Goal: Transaction & Acquisition: Book appointment/travel/reservation

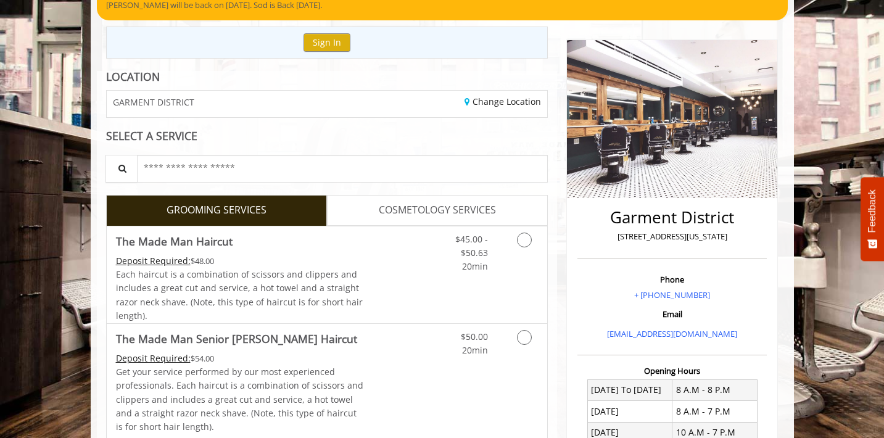
scroll to position [136, 0]
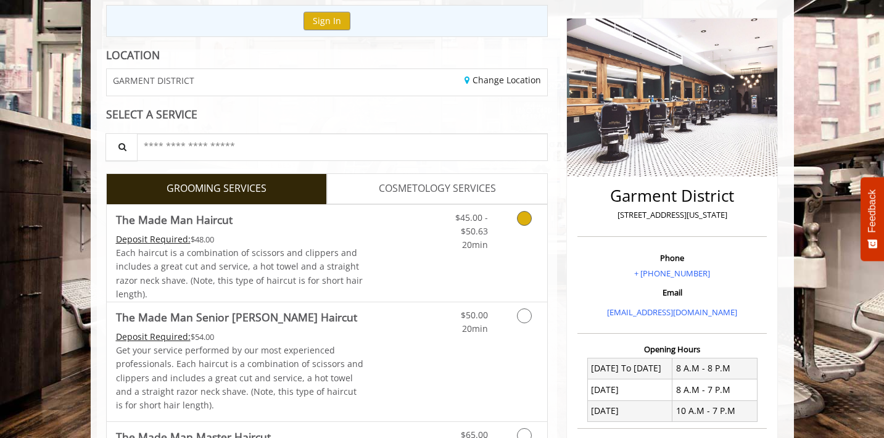
click at [422, 236] on link "Discounted Price" at bounding box center [399, 253] width 73 height 97
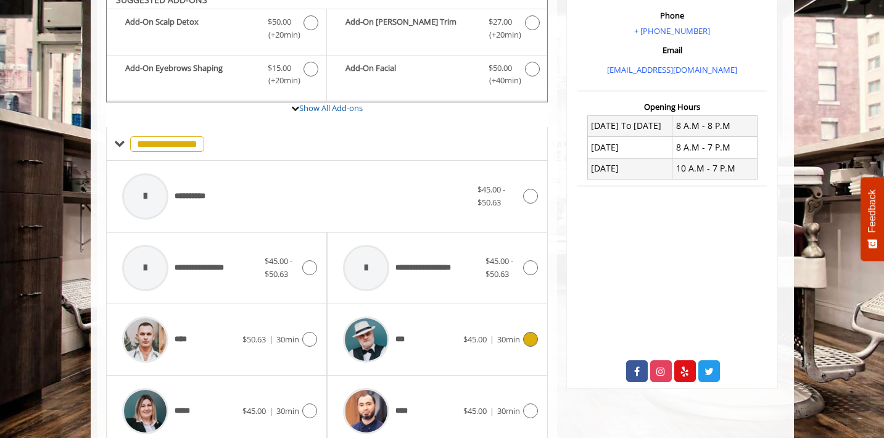
click at [441, 310] on div "***" at bounding box center [400, 339] width 126 height 59
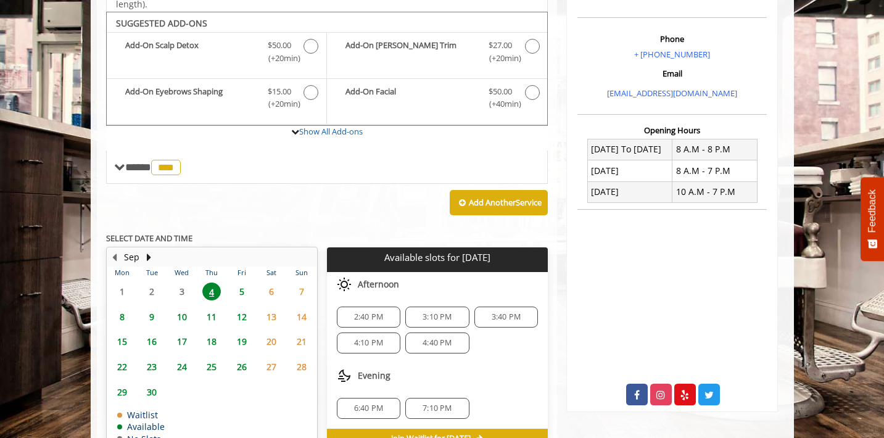
click at [388, 338] on span "4:10 PM" at bounding box center [368, 343] width 52 height 10
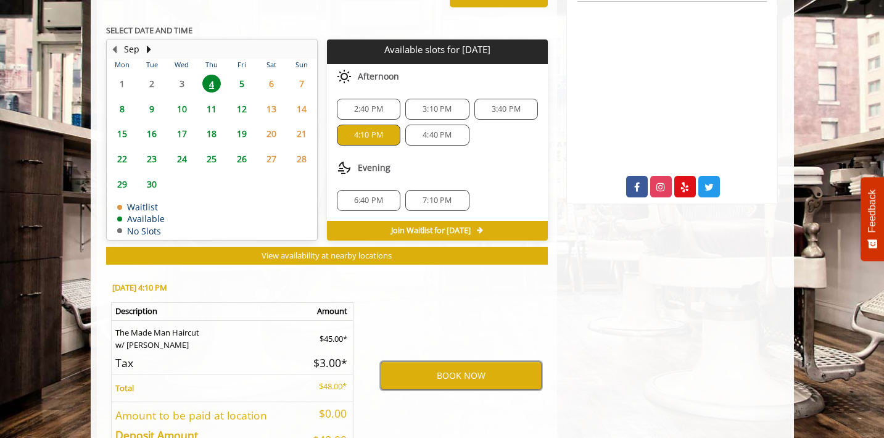
scroll to position [560, 0]
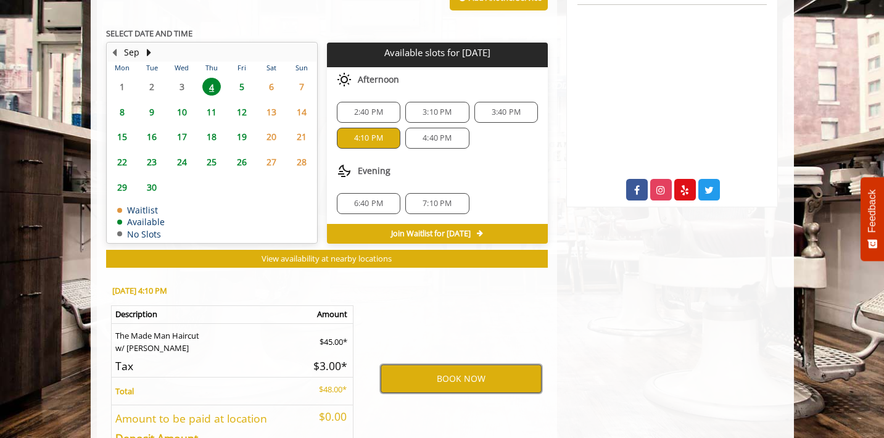
click at [502, 365] on button "BOOK NOW" at bounding box center [461, 379] width 161 height 28
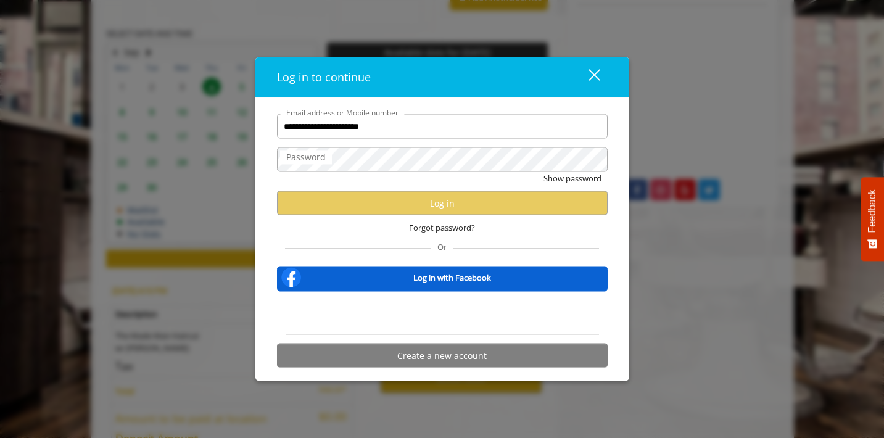
type input "**********"
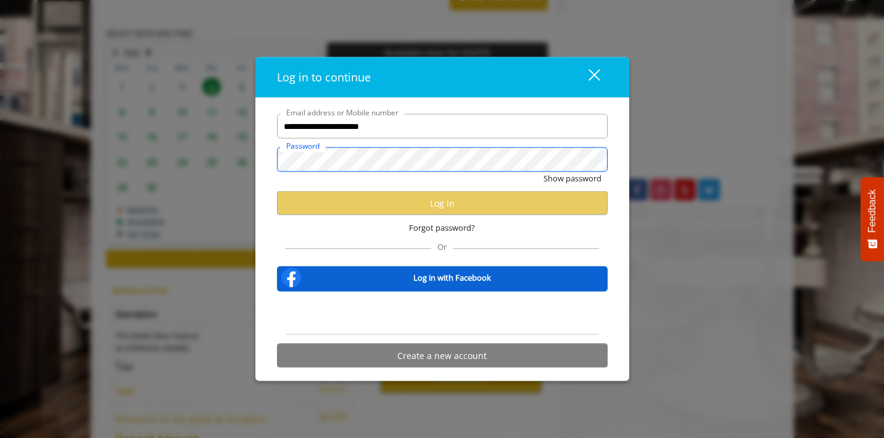
scroll to position [0, 0]
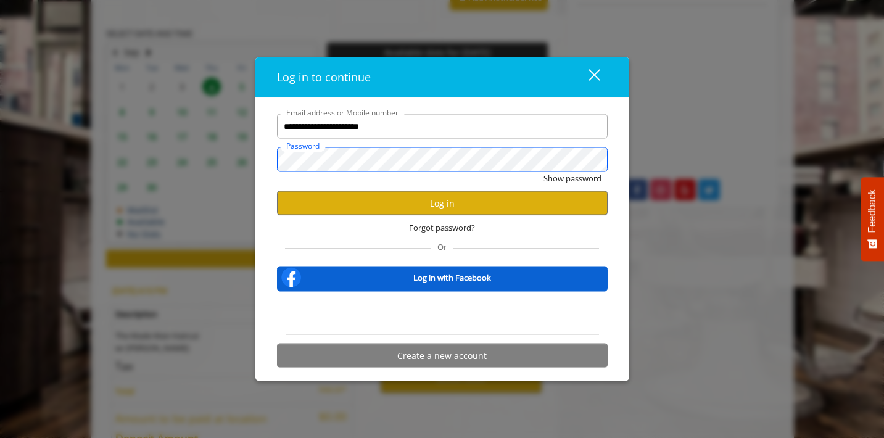
click at [571, 178] on button "Show password" at bounding box center [573, 178] width 58 height 13
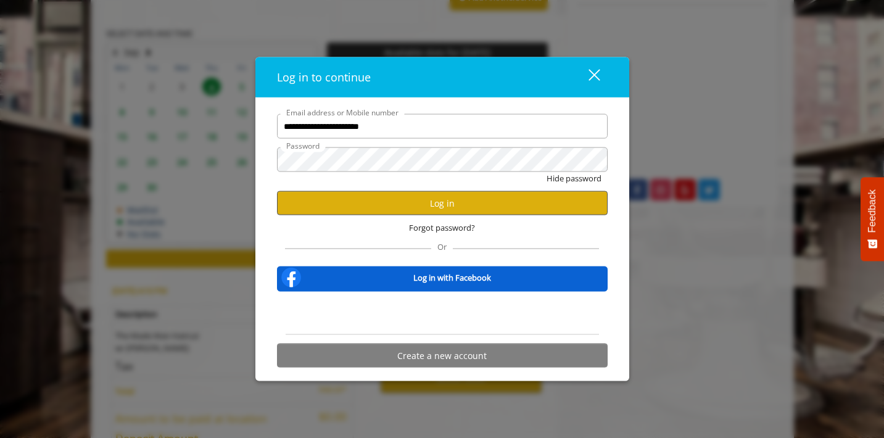
click at [502, 193] on button "Log in" at bounding box center [442, 203] width 331 height 24
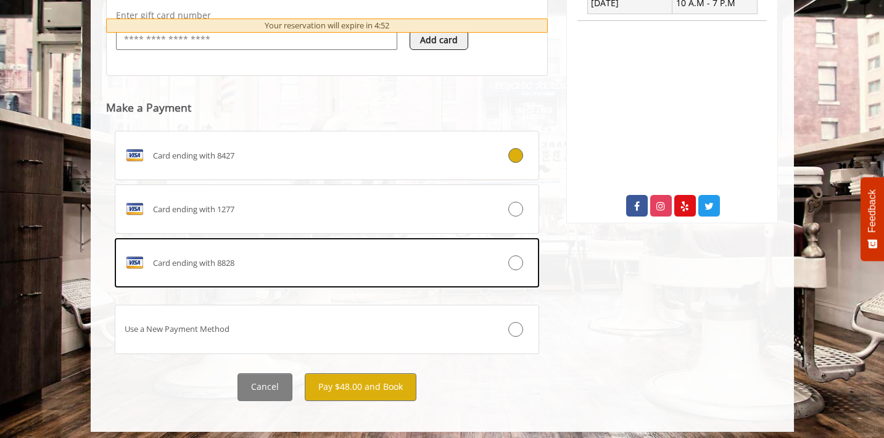
scroll to position [542, 0]
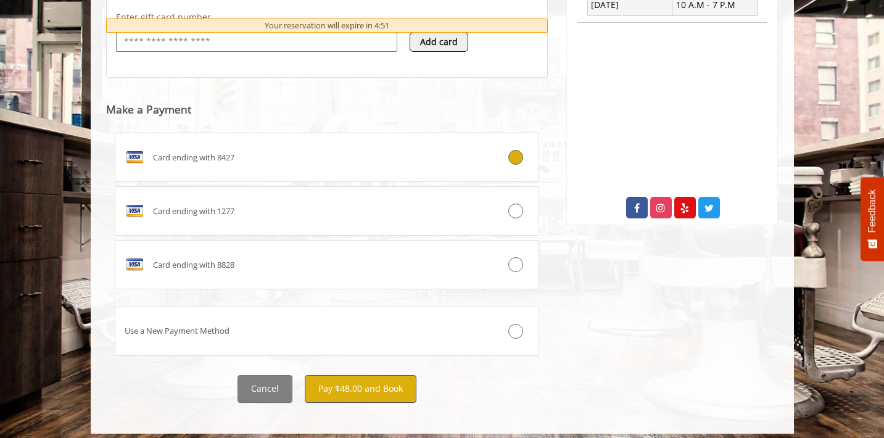
click at [379, 384] on button "Pay $48.00 and Book" at bounding box center [361, 389] width 112 height 28
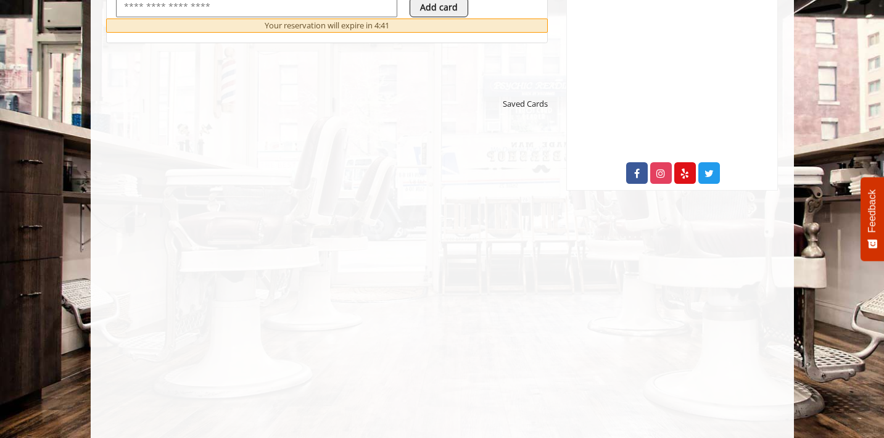
scroll to position [580, 0]
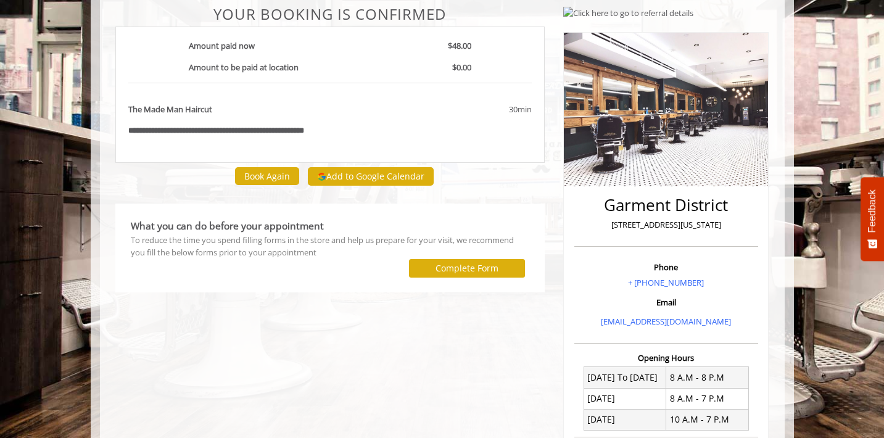
scroll to position [95, 0]
